Goal: Information Seeking & Learning: Learn about a topic

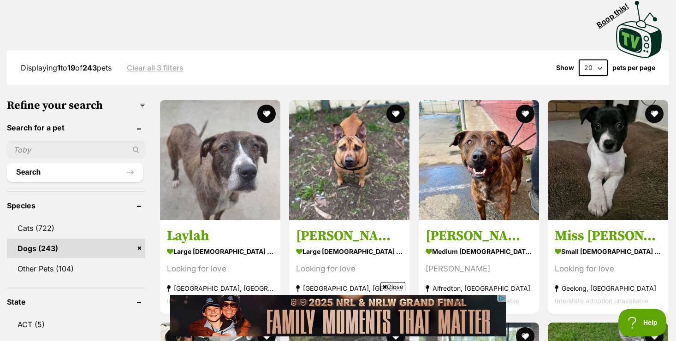
scroll to position [203, 0]
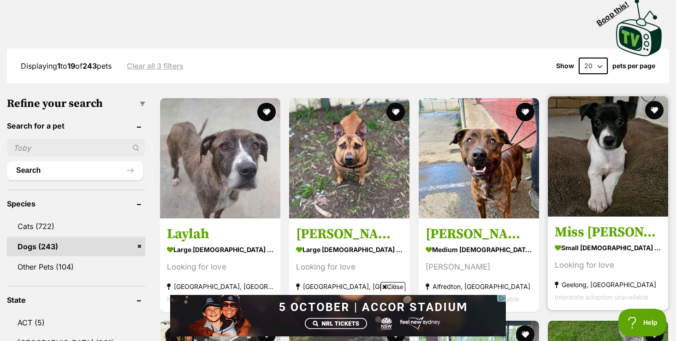
click at [615, 190] on img at bounding box center [608, 156] width 120 height 120
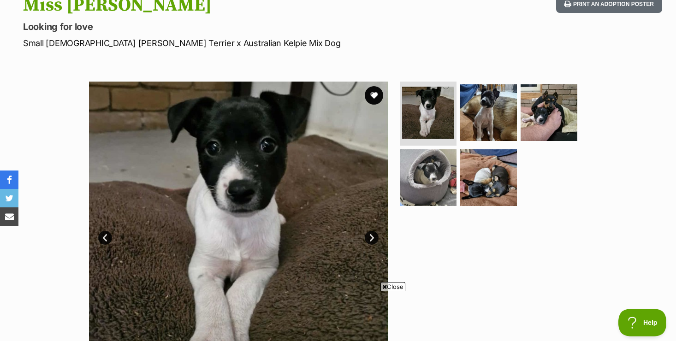
scroll to position [111, 0]
click at [399, 286] on span "Close" at bounding box center [392, 286] width 25 height 9
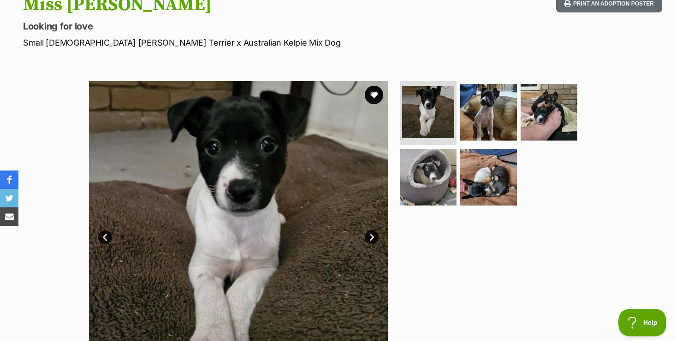
click at [372, 240] on link "Next" at bounding box center [372, 237] width 14 height 14
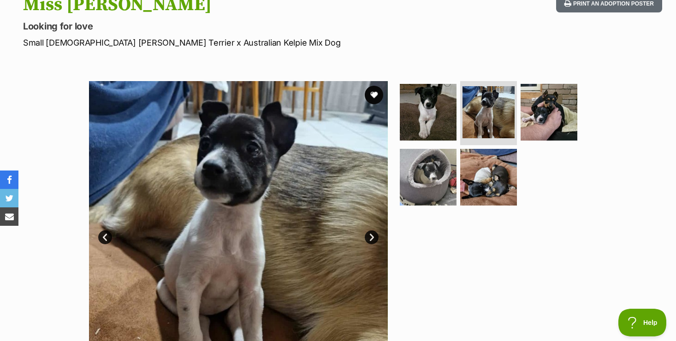
click at [372, 237] on link "Next" at bounding box center [372, 237] width 14 height 14
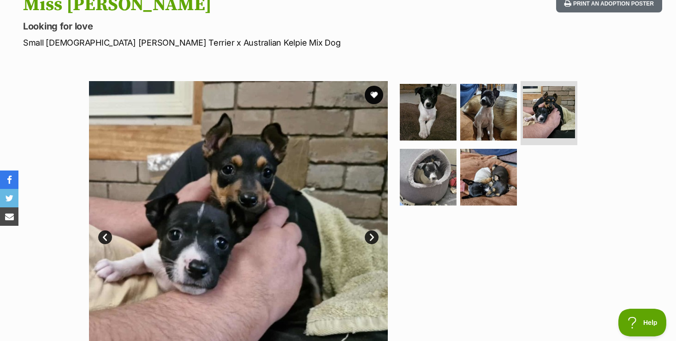
click at [372, 237] on link "Next" at bounding box center [372, 237] width 14 height 14
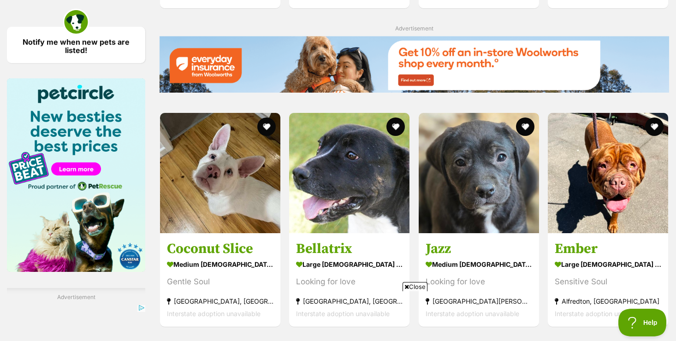
scroll to position [1364, 0]
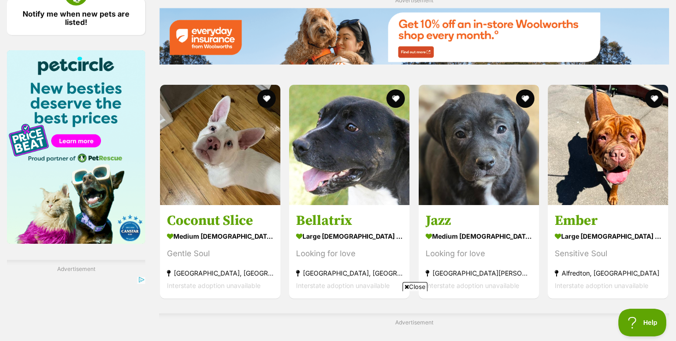
click at [418, 287] on span "Close" at bounding box center [414, 286] width 25 height 9
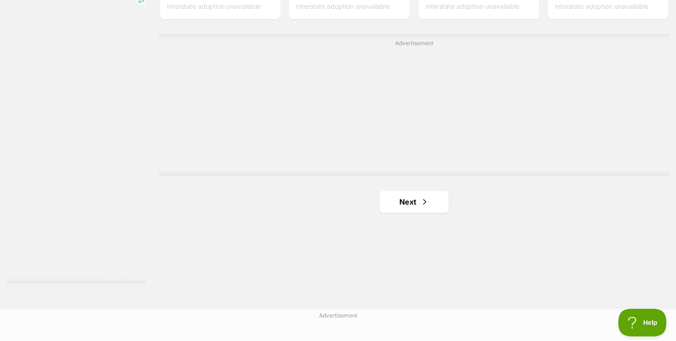
scroll to position [1659, 0]
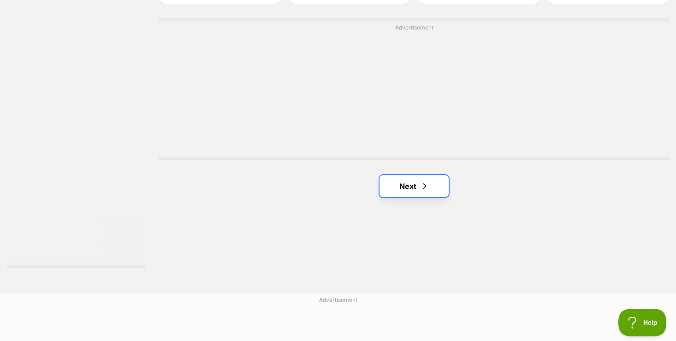
click at [407, 190] on link "Next" at bounding box center [413, 186] width 69 height 22
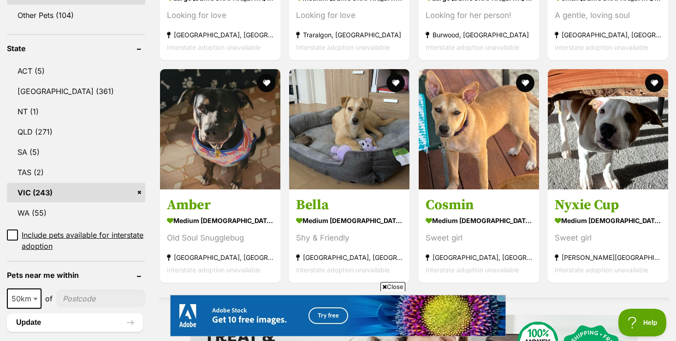
scroll to position [461, 0]
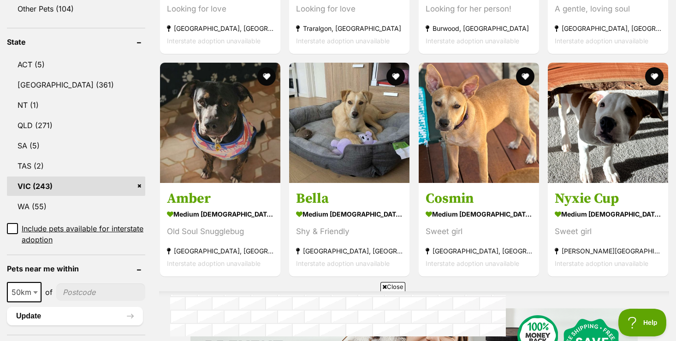
click at [396, 289] on span "Close" at bounding box center [392, 286] width 25 height 9
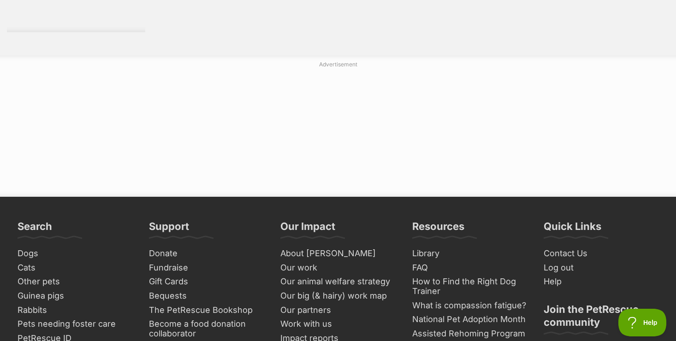
scroll to position [1899, 0]
